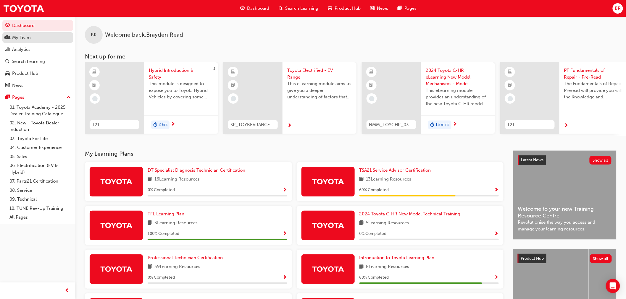
click at [25, 33] on link "My Team" at bounding box center [37, 37] width 71 height 11
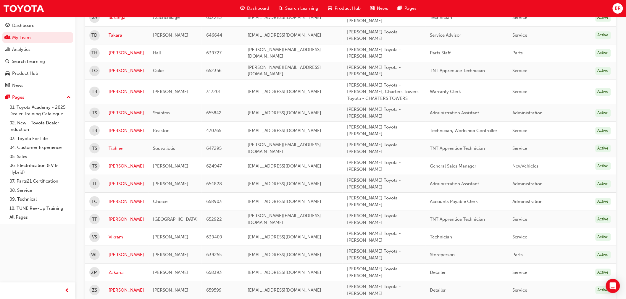
scroll to position [613, 0]
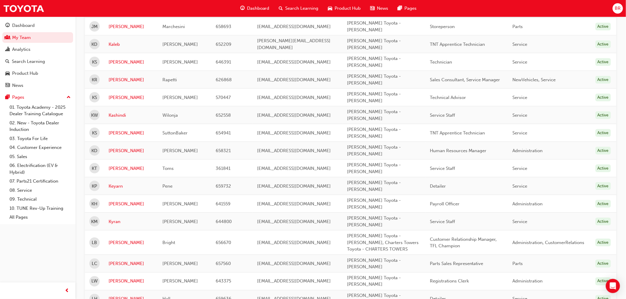
scroll to position [187, 0]
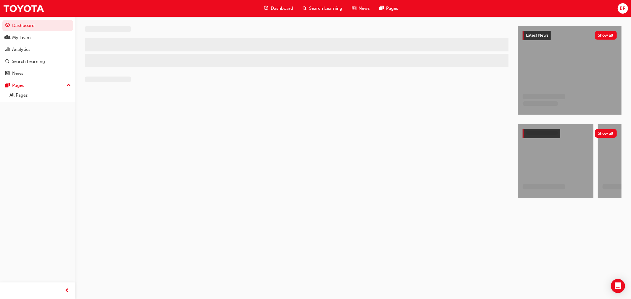
click at [620, 8] on span "BR" at bounding box center [622, 8] width 6 height 7
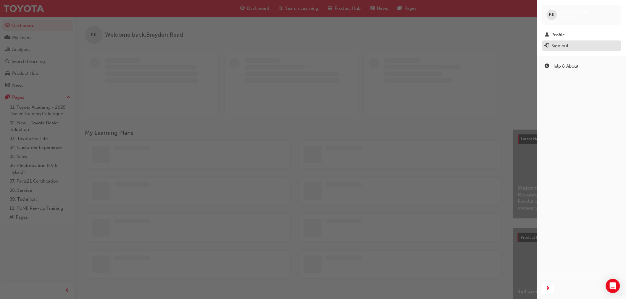
click at [571, 50] on button "Sign out" at bounding box center [581, 46] width 79 height 11
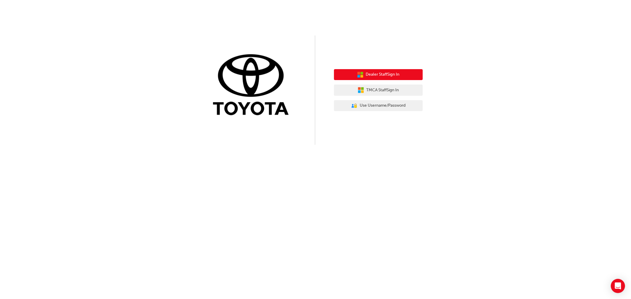
click at [382, 73] on span "Dealer Staff Sign In" at bounding box center [383, 74] width 34 height 7
